Goal: Information Seeking & Learning: Learn about a topic

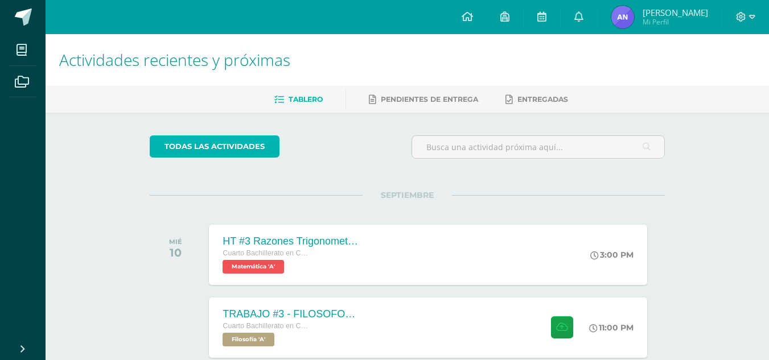
click at [220, 148] on link "todas las Actividades" at bounding box center [215, 146] width 130 height 22
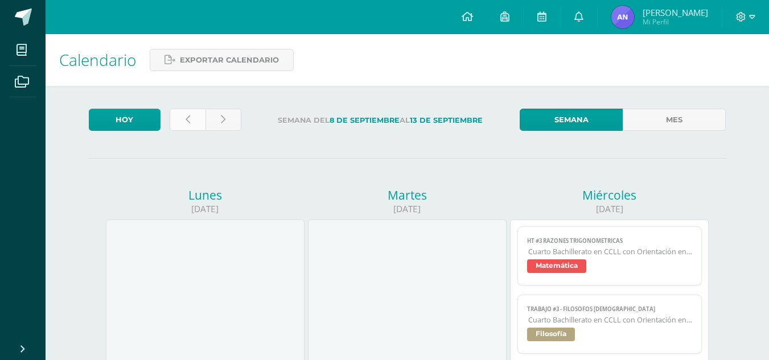
click at [176, 121] on link at bounding box center [188, 120] width 36 height 22
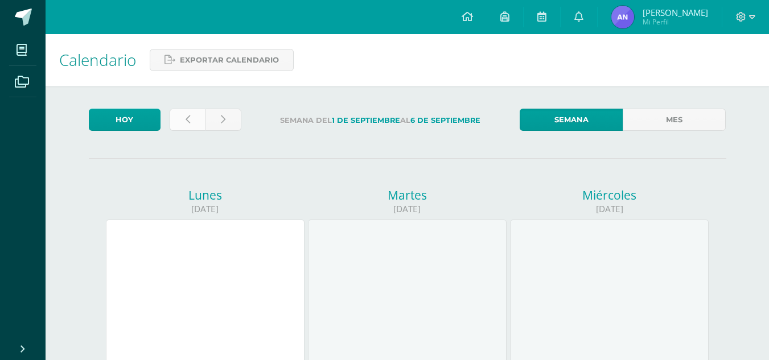
click at [199, 118] on link at bounding box center [188, 120] width 36 height 22
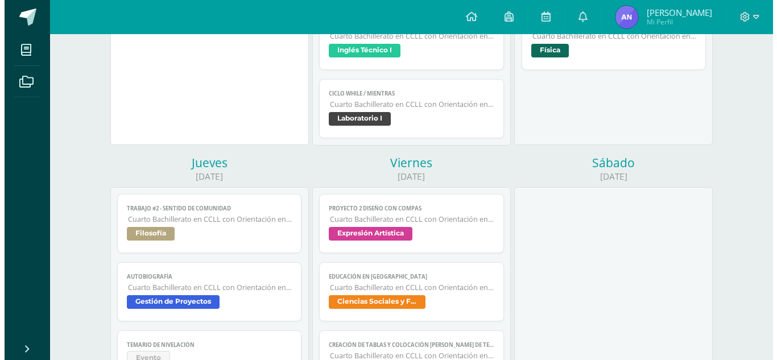
scroll to position [455, 0]
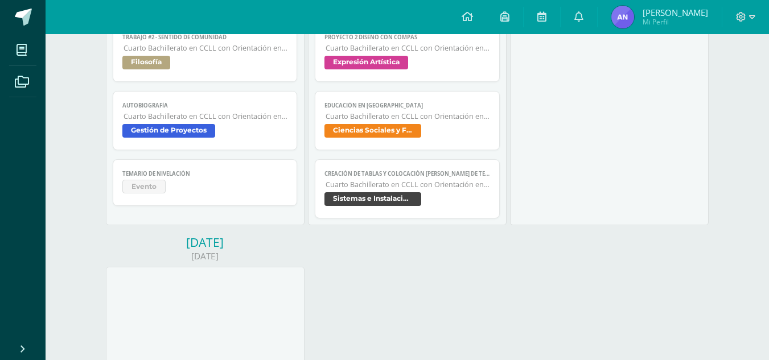
click at [409, 188] on span "Cuarto Bachillerato en CCLL con Orientación en Computación" at bounding box center [407, 185] width 164 height 10
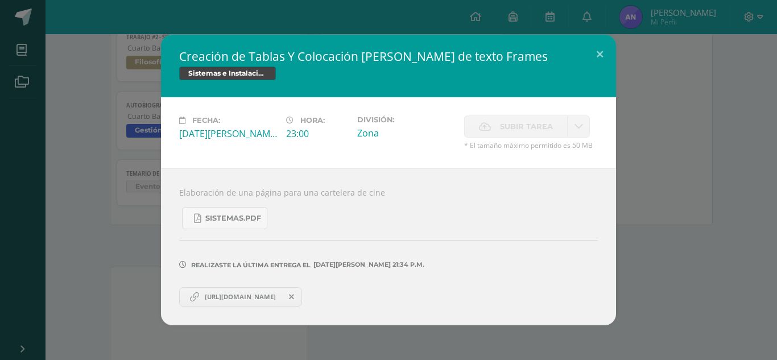
click at [432, 29] on div "Creación de Tablas Y Colocación [PERSON_NAME] de texto Frames Sistemas e Instal…" at bounding box center [388, 180] width 777 height 360
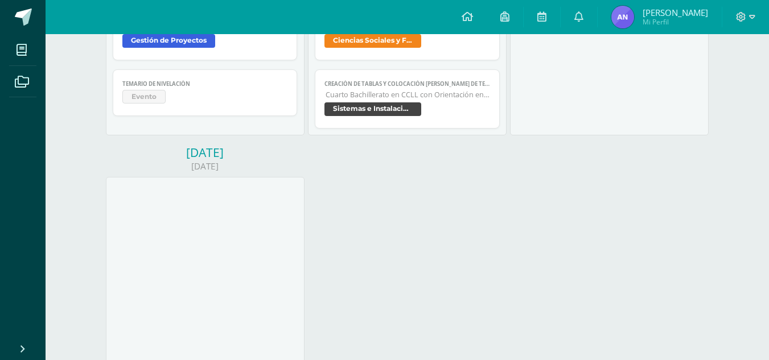
scroll to position [569, 0]
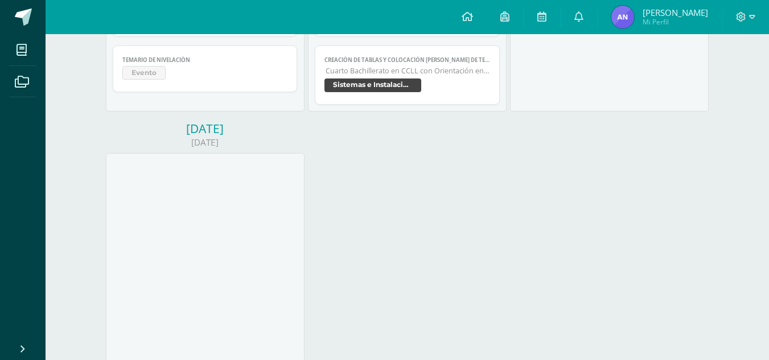
click at [413, 80] on span "Sistemas e Instalación de Software" at bounding box center [372, 86] width 97 height 14
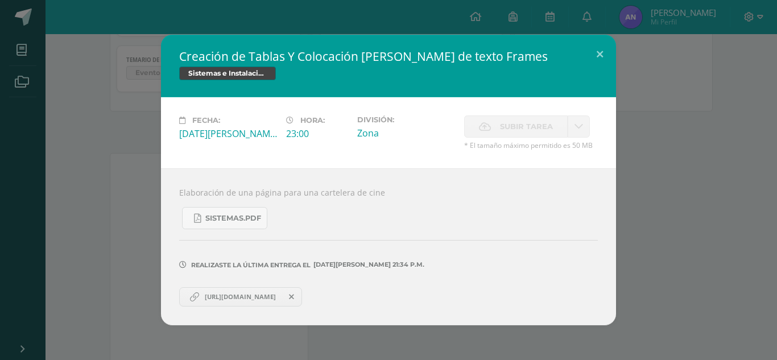
click at [245, 293] on span "[URL][DOMAIN_NAME]" at bounding box center [240, 296] width 83 height 9
click at [669, 117] on div "Creación de Tablas Y Colocación de cajas de texto Frames Sistemas e Instalación…" at bounding box center [389, 180] width 768 height 290
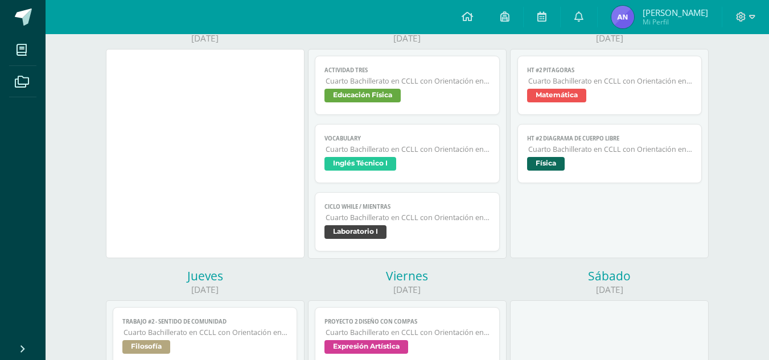
scroll to position [0, 0]
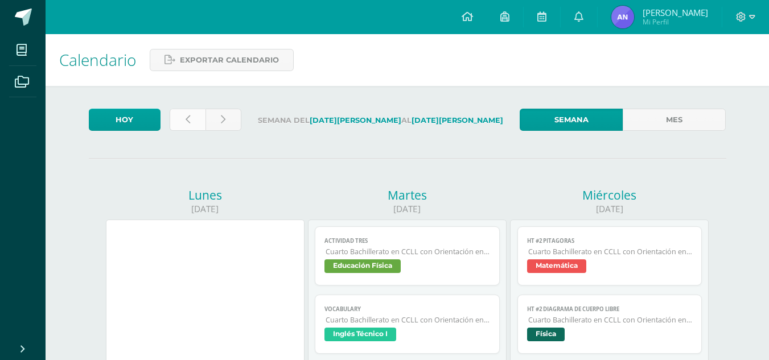
click at [179, 117] on link at bounding box center [188, 120] width 36 height 22
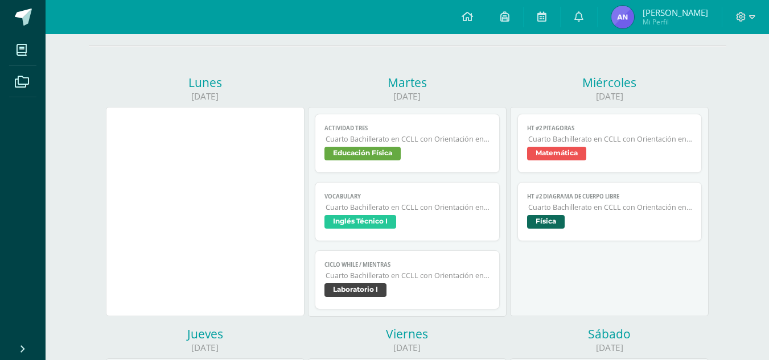
scroll to position [114, 0]
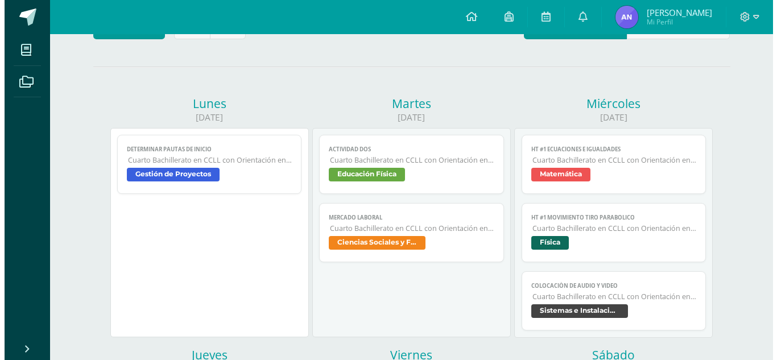
scroll to position [284, 0]
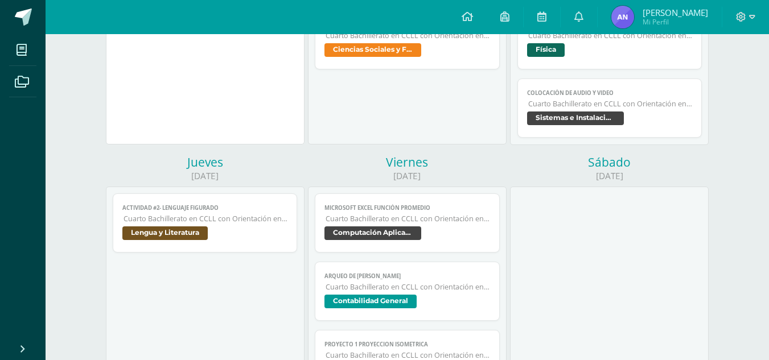
click at [415, 196] on link "Microsoft Excel Función Promedio Cuarto Bachillerato en CCLL con Orientación en…" at bounding box center [407, 222] width 185 height 59
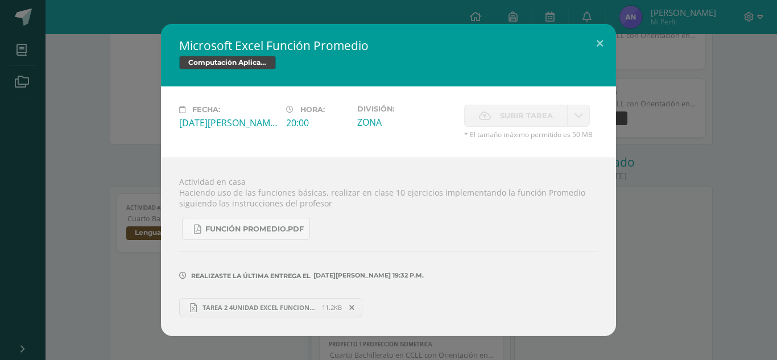
click at [261, 298] on link "TAREA 2 4UNIDAD EXCEL FUNCION PROMEDIO.xlsx 11.2KB" at bounding box center [270, 307] width 183 height 19
